Goal: Use online tool/utility

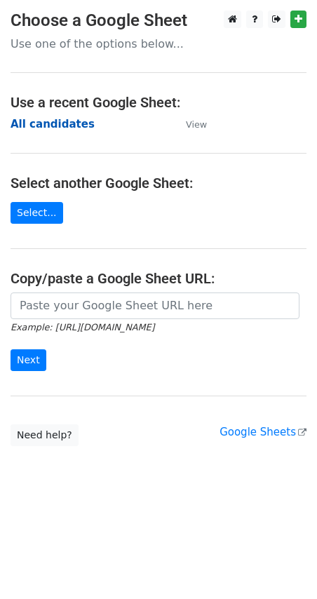
click at [54, 118] on strong "All candidates" at bounding box center [53, 124] width 84 height 13
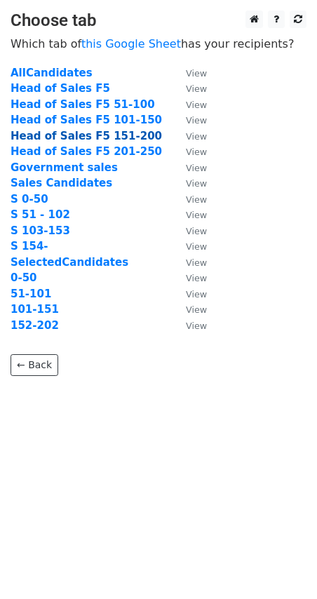
click at [65, 136] on strong "Head of Sales F5 151-200" at bounding box center [87, 136] width 152 height 13
